Goal: Task Accomplishment & Management: Manage account settings

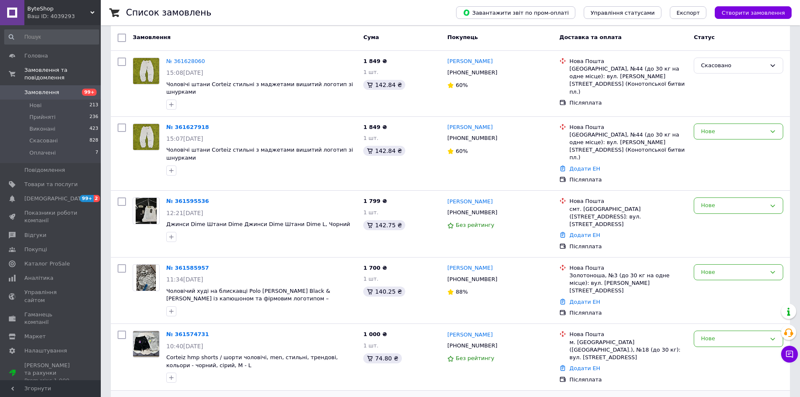
scroll to position [84, 0]
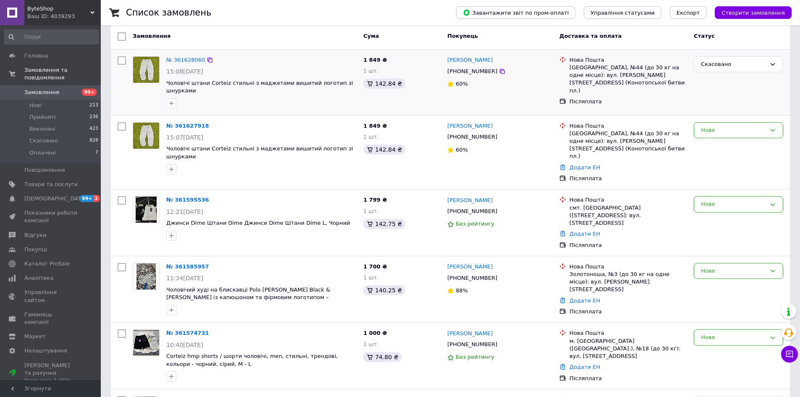
click at [142, 95] on div at bounding box center [146, 82] width 34 height 59
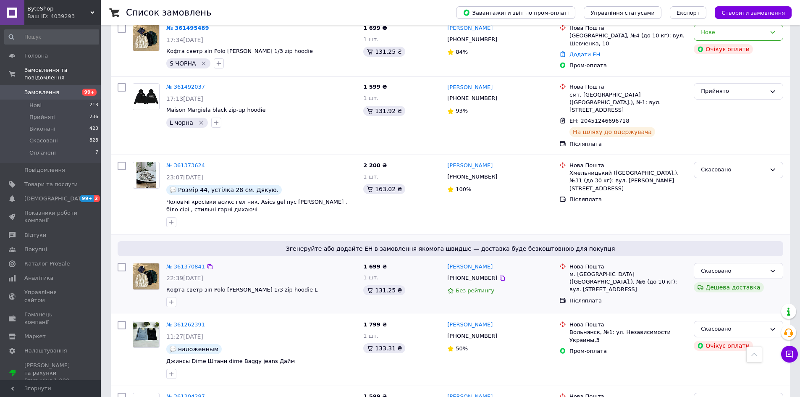
scroll to position [966, 0]
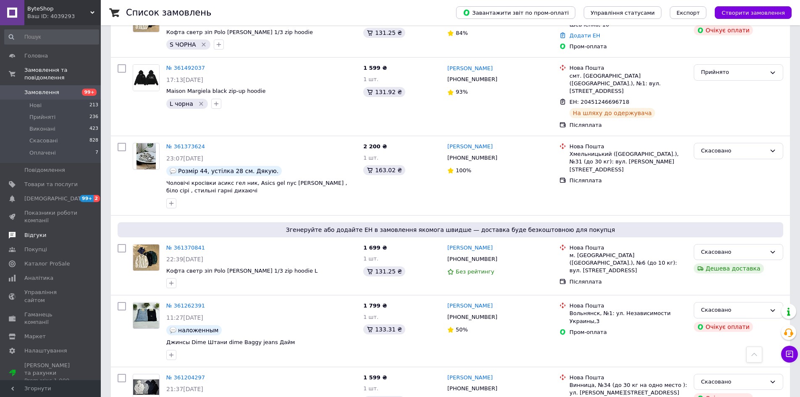
click at [55, 232] on link "Відгуки" at bounding box center [51, 235] width 103 height 14
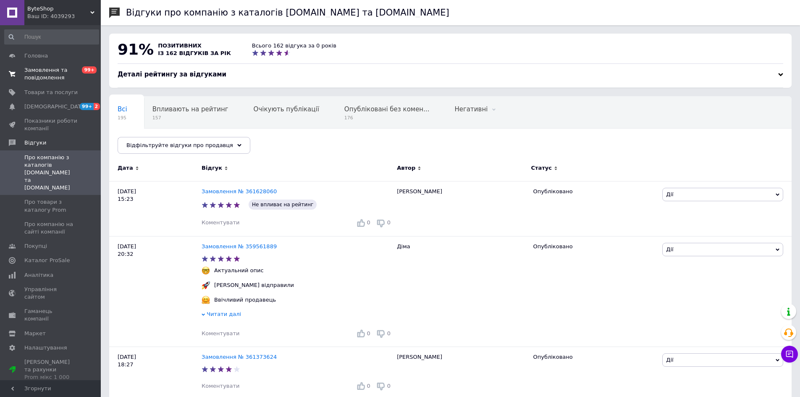
click at [71, 74] on span "Замовлення та повідомлення" at bounding box center [50, 73] width 53 height 15
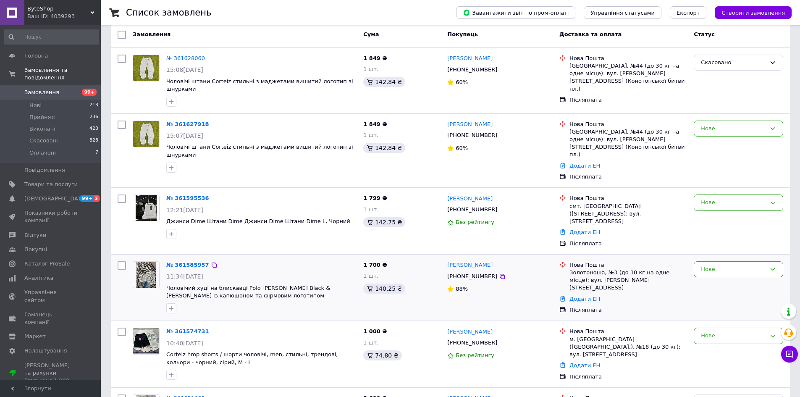
scroll to position [84, 0]
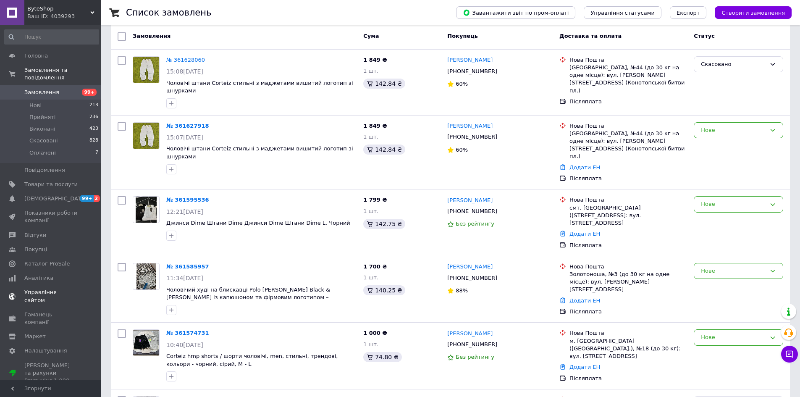
click at [42, 195] on span "[DEMOGRAPHIC_DATA]" at bounding box center [55, 199] width 62 height 8
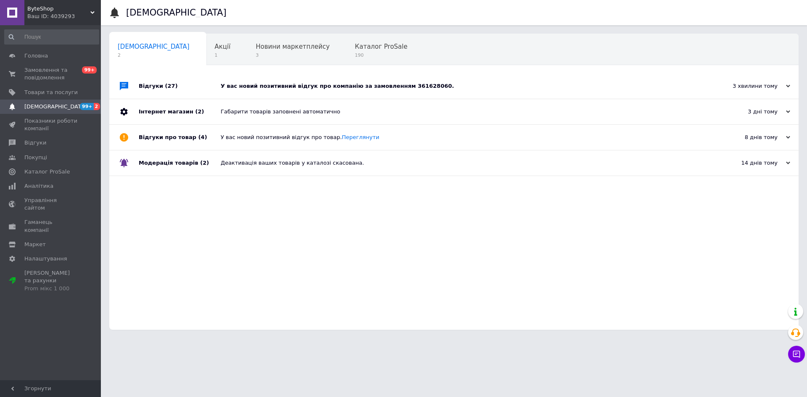
click at [297, 81] on div "У вас новий позитивний відгук про компанію за замовленням 361628060." at bounding box center [463, 86] width 485 height 25
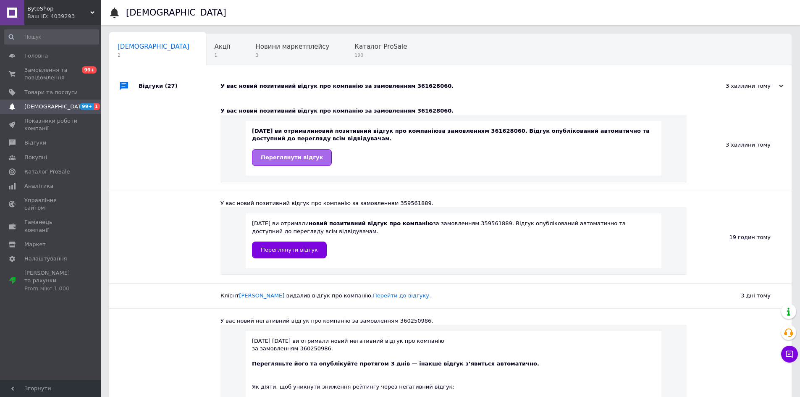
click at [270, 165] on link "Переглянути відгук" at bounding box center [292, 157] width 80 height 17
click at [54, 72] on span "Замовлення та повідомлення" at bounding box center [50, 73] width 53 height 15
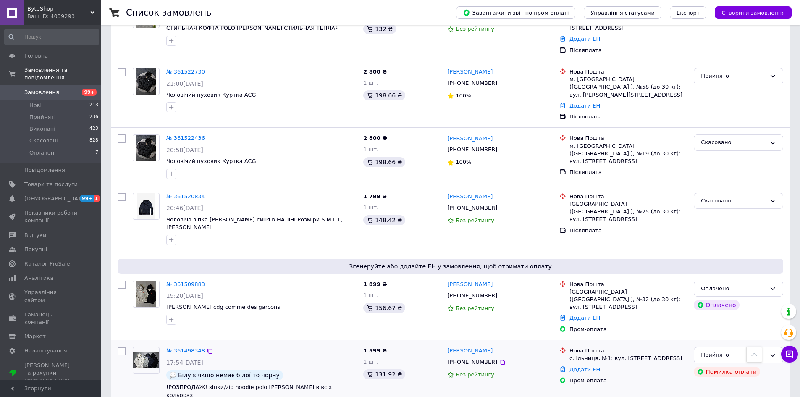
scroll to position [546, 0]
click at [499, 204] on icon at bounding box center [502, 207] width 7 height 7
click at [133, 189] on div at bounding box center [146, 218] width 34 height 59
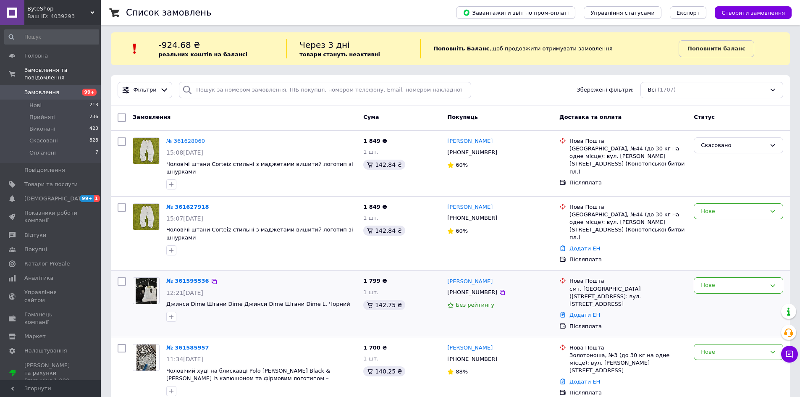
scroll to position [0, 0]
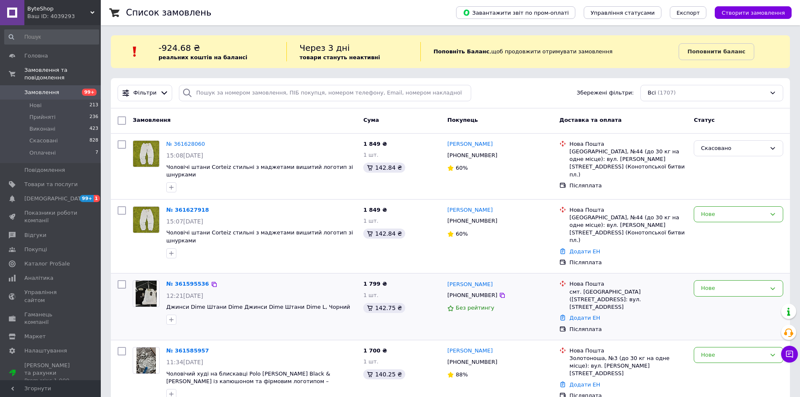
click at [490, 291] on div "[PHONE_NUMBER]" at bounding box center [500, 295] width 107 height 9
click at [498, 291] on div at bounding box center [502, 295] width 8 height 8
click at [499, 292] on icon at bounding box center [502, 295] width 7 height 7
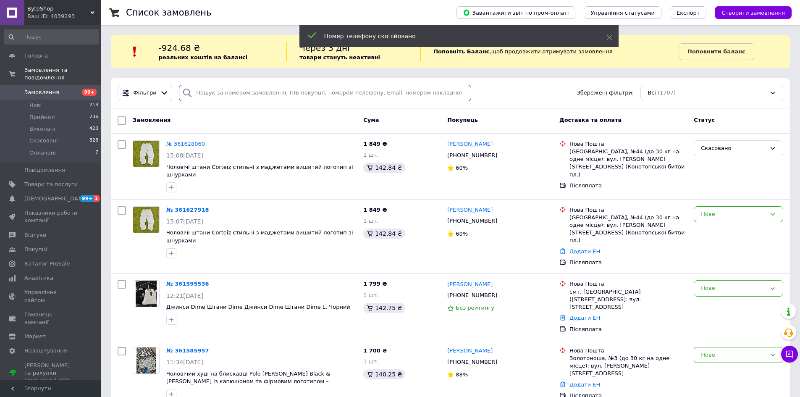
click at [225, 95] on input "search" at bounding box center [325, 93] width 292 height 16
paste input "[PHONE_NUMBER]"
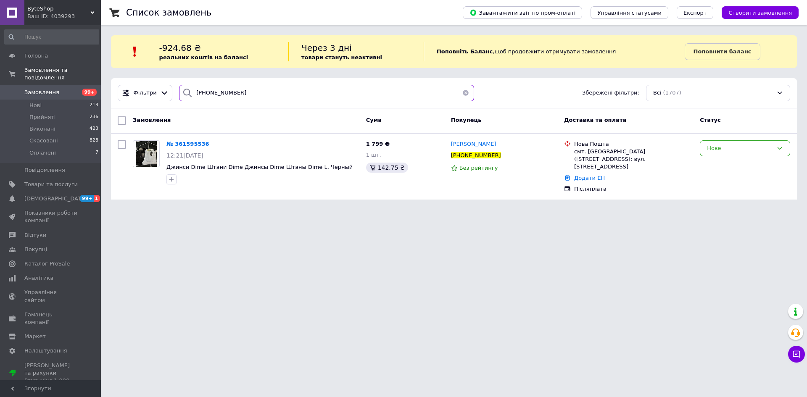
type input "[PHONE_NUMBER]"
click at [43, 271] on link "Аналітика" at bounding box center [51, 278] width 103 height 14
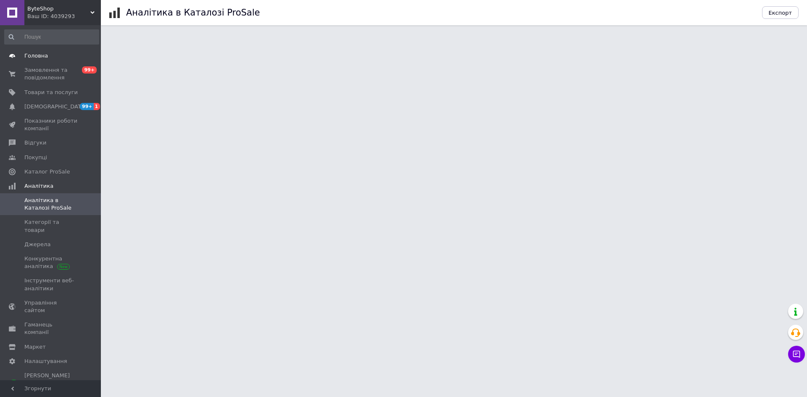
click at [61, 62] on link "Головна" at bounding box center [51, 56] width 103 height 14
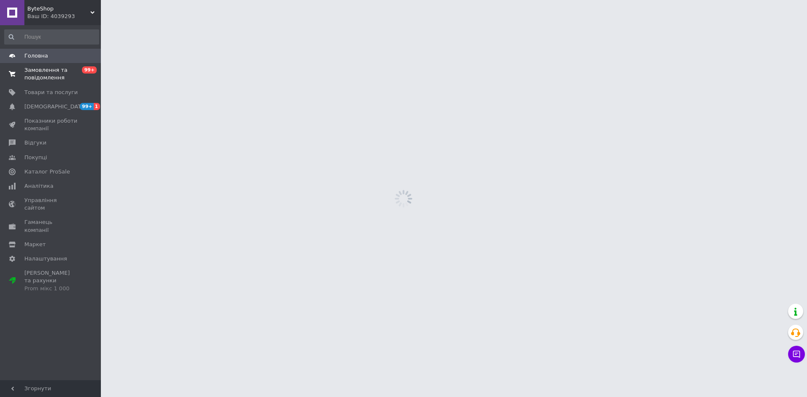
click at [63, 73] on span "Замовлення та повідомлення" at bounding box center [50, 73] width 53 height 15
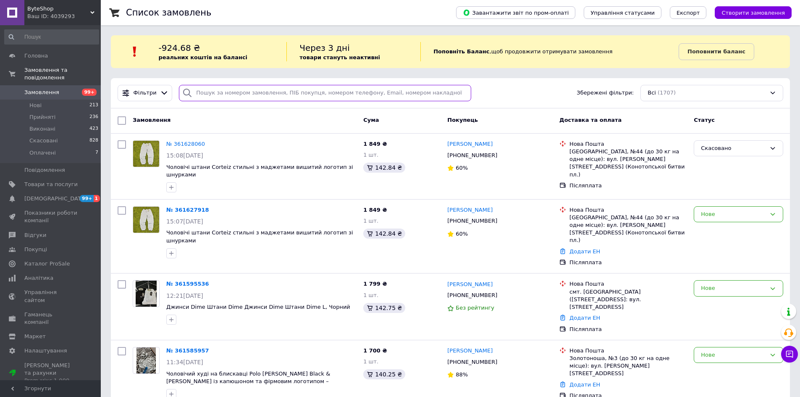
click at [261, 97] on input "search" at bounding box center [325, 93] width 292 height 16
paste input "[PHONE_NUMBER]"
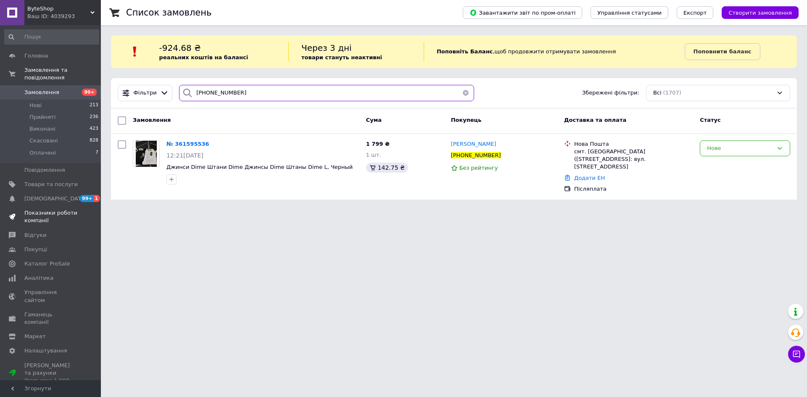
type input "[PHONE_NUMBER]"
click at [0, 211] on span at bounding box center [12, 216] width 24 height 15
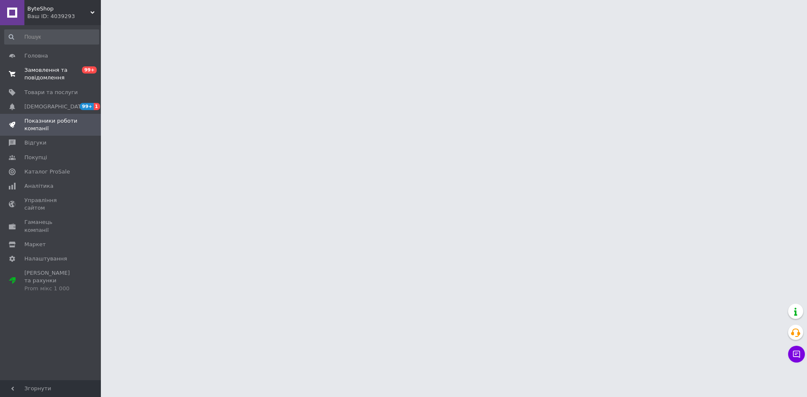
click at [42, 81] on span "Замовлення та повідомлення" at bounding box center [50, 73] width 53 height 15
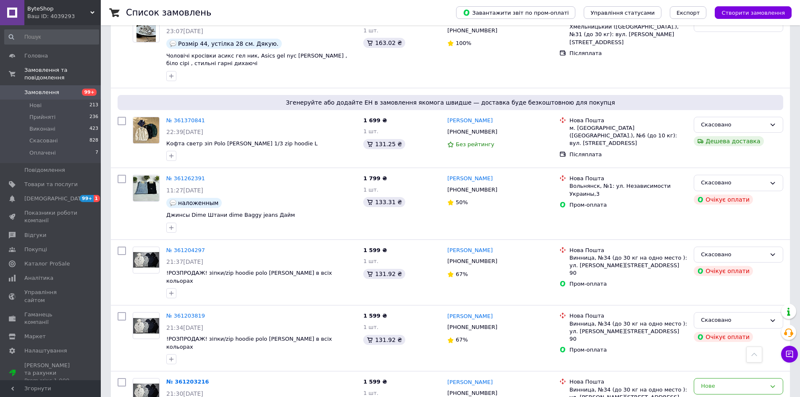
scroll to position [1092, 0]
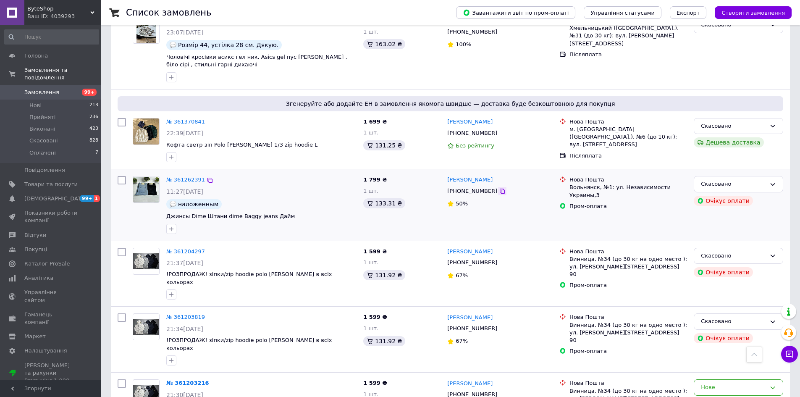
click at [499, 188] on icon at bounding box center [502, 191] width 7 height 7
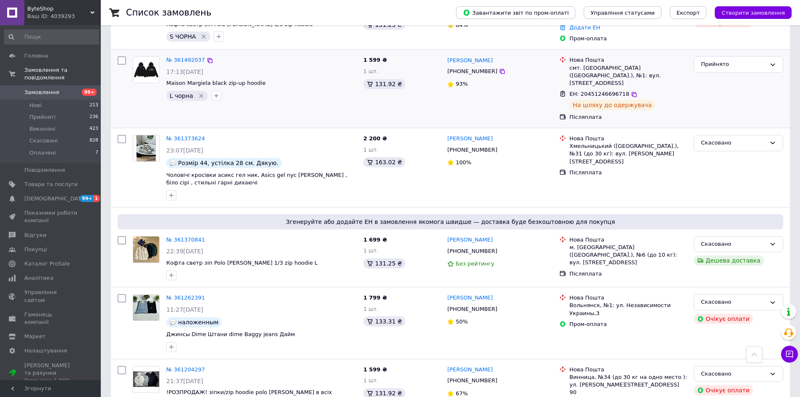
scroll to position [966, 0]
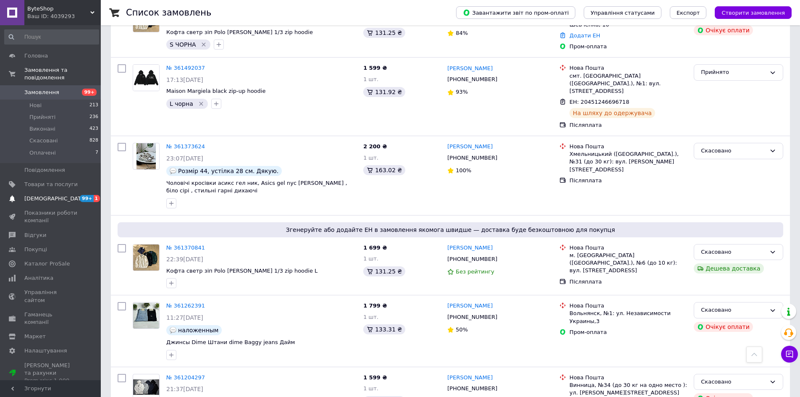
click at [60, 195] on span "[DEMOGRAPHIC_DATA]" at bounding box center [50, 199] width 53 height 8
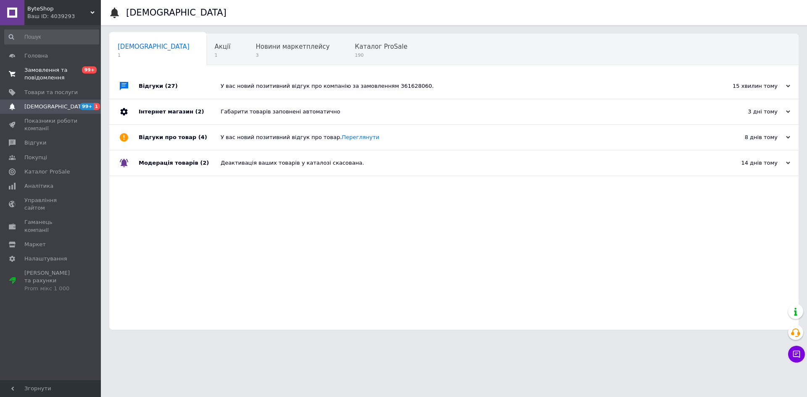
click at [68, 71] on span "Замовлення та повідомлення" at bounding box center [50, 73] width 53 height 15
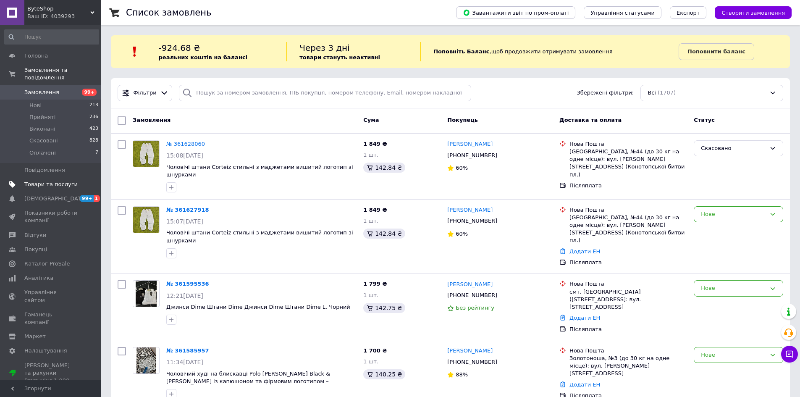
click at [49, 181] on span "Товари та послуги" at bounding box center [50, 185] width 53 height 8
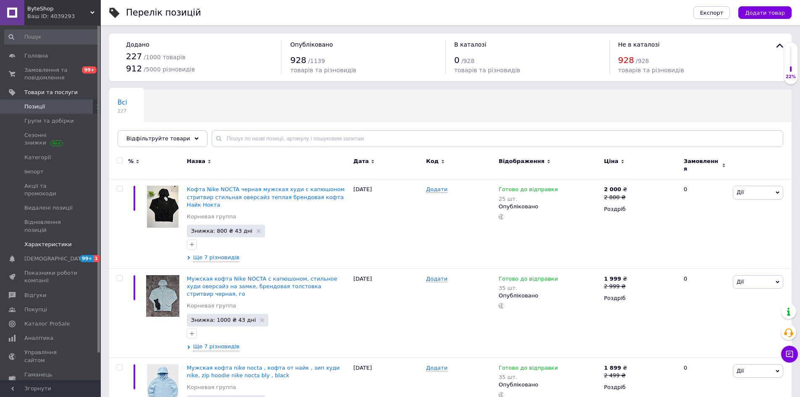
click at [37, 241] on span "Характеристики" at bounding box center [47, 245] width 47 height 8
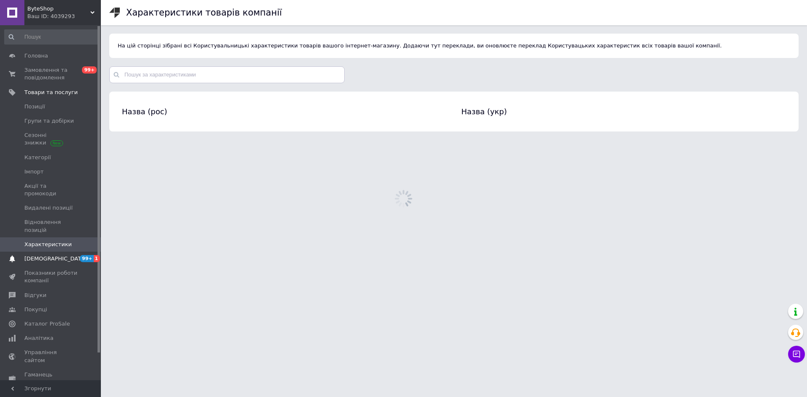
click at [37, 252] on link "Сповіщення 99+ 1" at bounding box center [51, 259] width 103 height 14
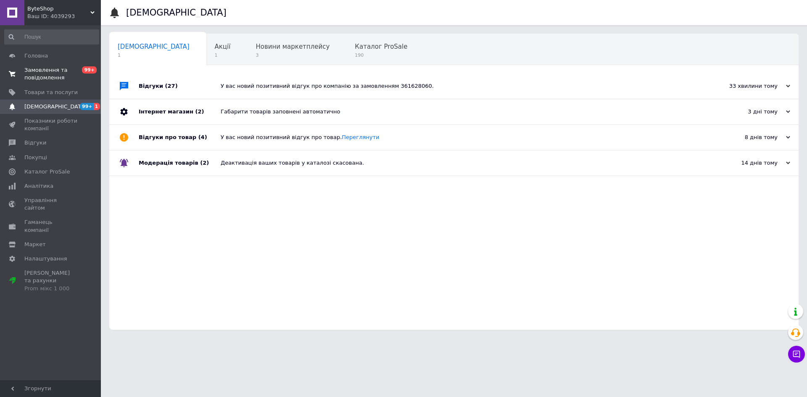
click at [47, 76] on span "Замовлення та повідомлення" at bounding box center [50, 73] width 53 height 15
